Goal: Task Accomplishment & Management: Use online tool/utility

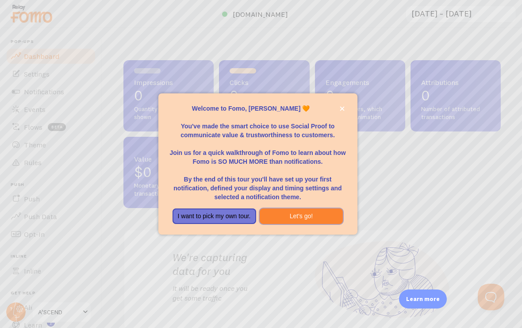
click at [311, 222] on button "Let's go!" at bounding box center [302, 216] width 84 height 16
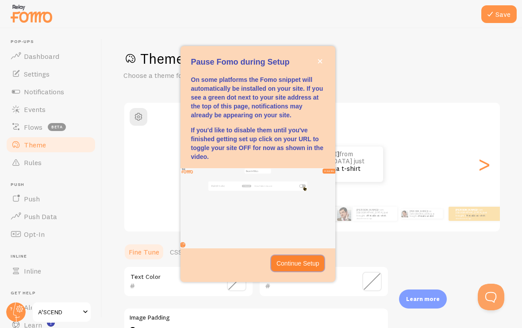
click at [284, 263] on button "Continue Setup" at bounding box center [298, 263] width 54 height 16
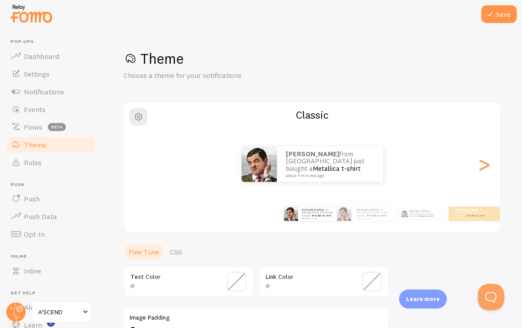
click at [496, 22] on button "Save" at bounding box center [498, 14] width 35 height 18
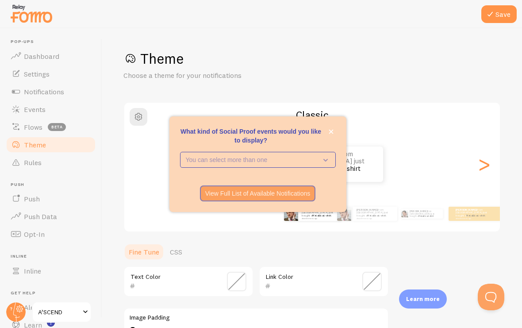
click at [300, 164] on p "You can select more than one" at bounding box center [252, 159] width 132 height 9
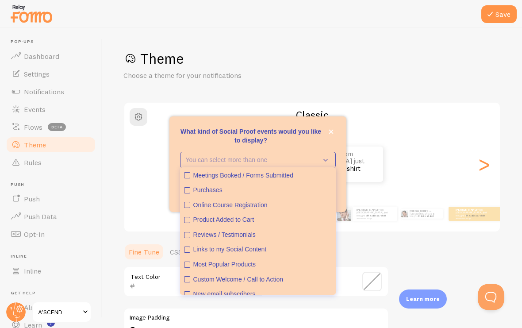
click at [189, 193] on icon "Purchases" at bounding box center [186, 190] width 5 height 5
click at [184, 223] on icon "Product Added to Cart" at bounding box center [186, 219] width 5 height 5
click at [187, 236] on icon "Reviews / Testimonials" at bounding box center [186, 234] width 3 height 3
click at [328, 165] on icon "What kind of Social Proof events would you like to display?" at bounding box center [324, 160] width 12 height 10
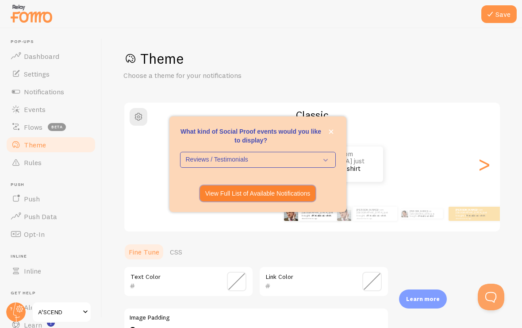
click at [234, 198] on p "View Full List of Available Notifications" at bounding box center [257, 193] width 105 height 9
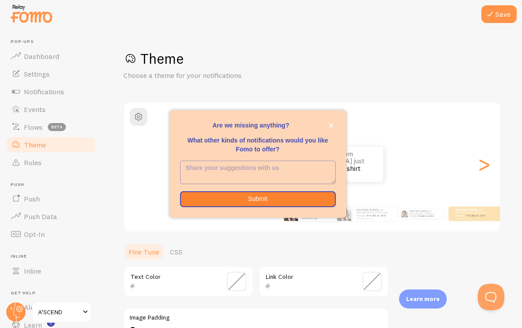
click at [334, 130] on button "close," at bounding box center [330, 125] width 9 height 9
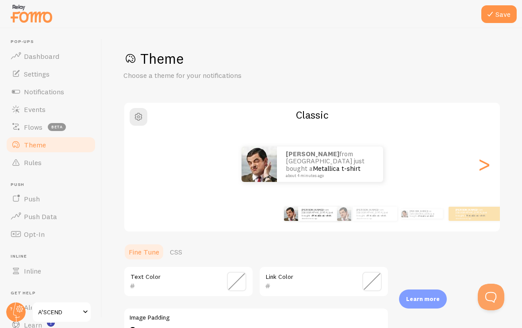
click at [499, 13] on button "Save" at bounding box center [498, 14] width 35 height 18
